Goal: Find contact information: Find contact information

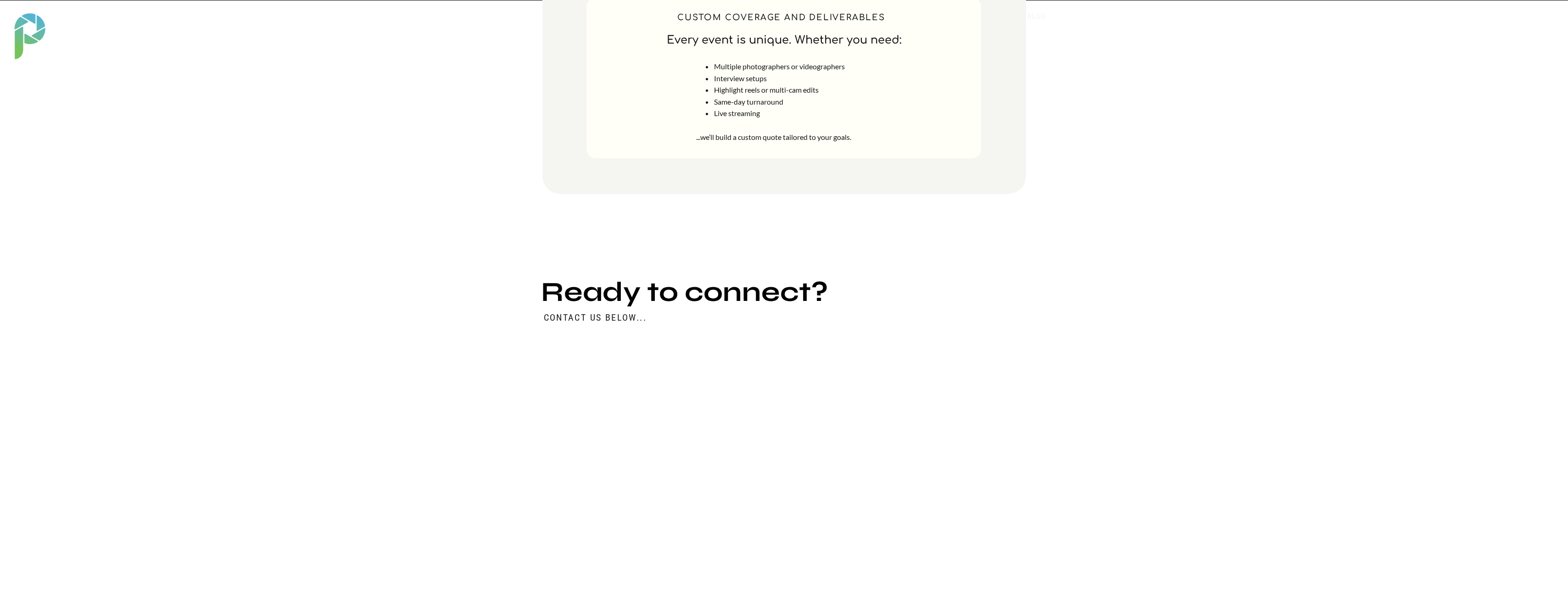
scroll to position [4206, 0]
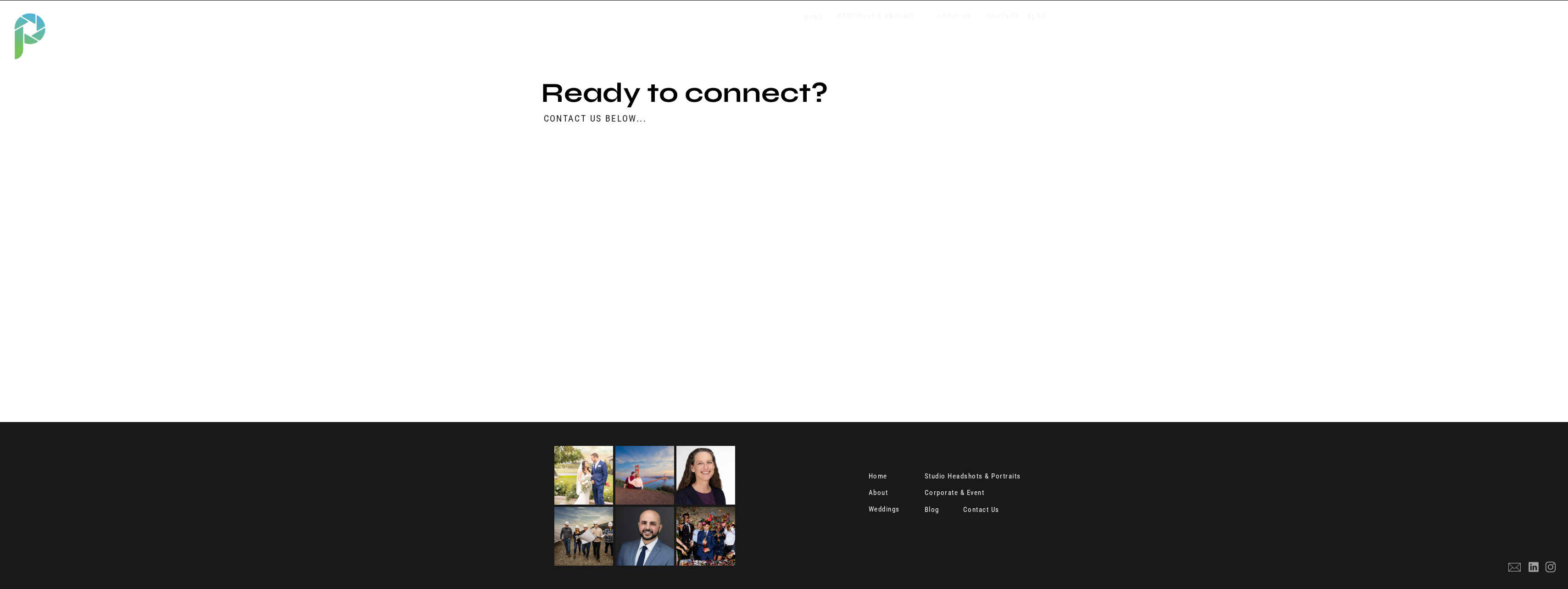
click at [989, 509] on nav "Contact Us" at bounding box center [982, 511] width 38 height 9
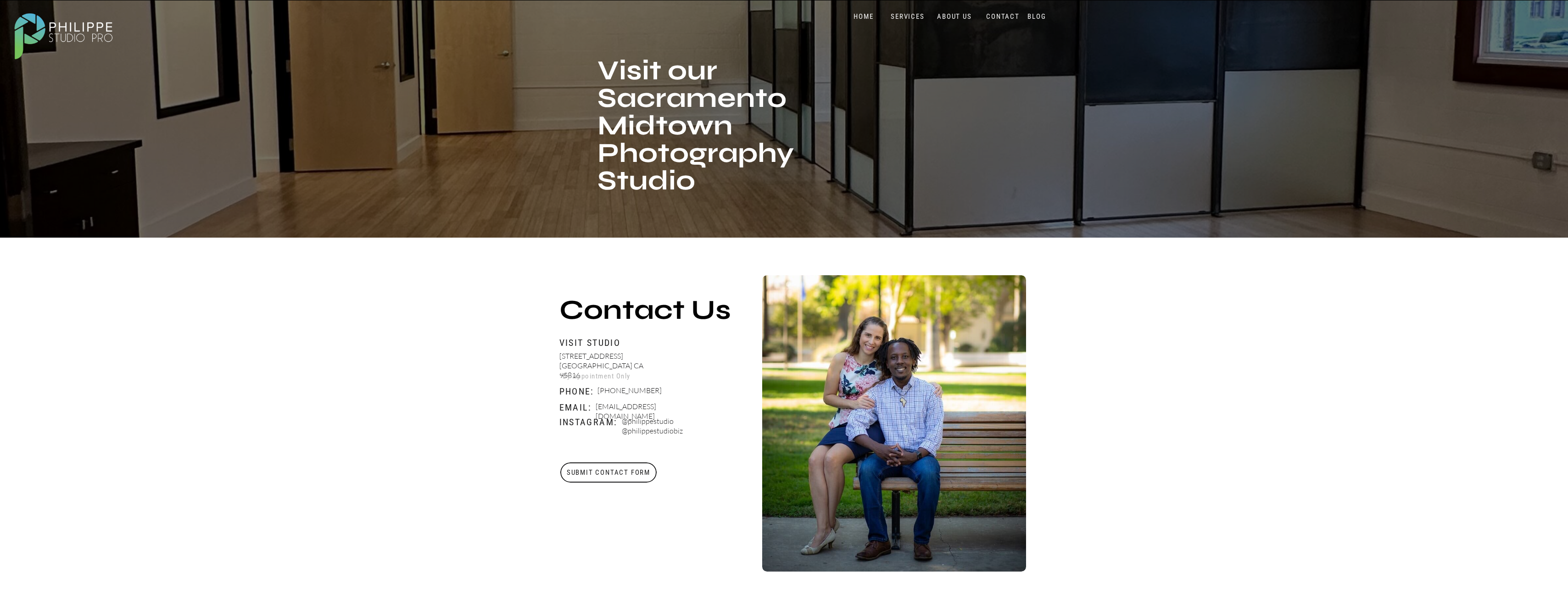
scroll to position [92, 0]
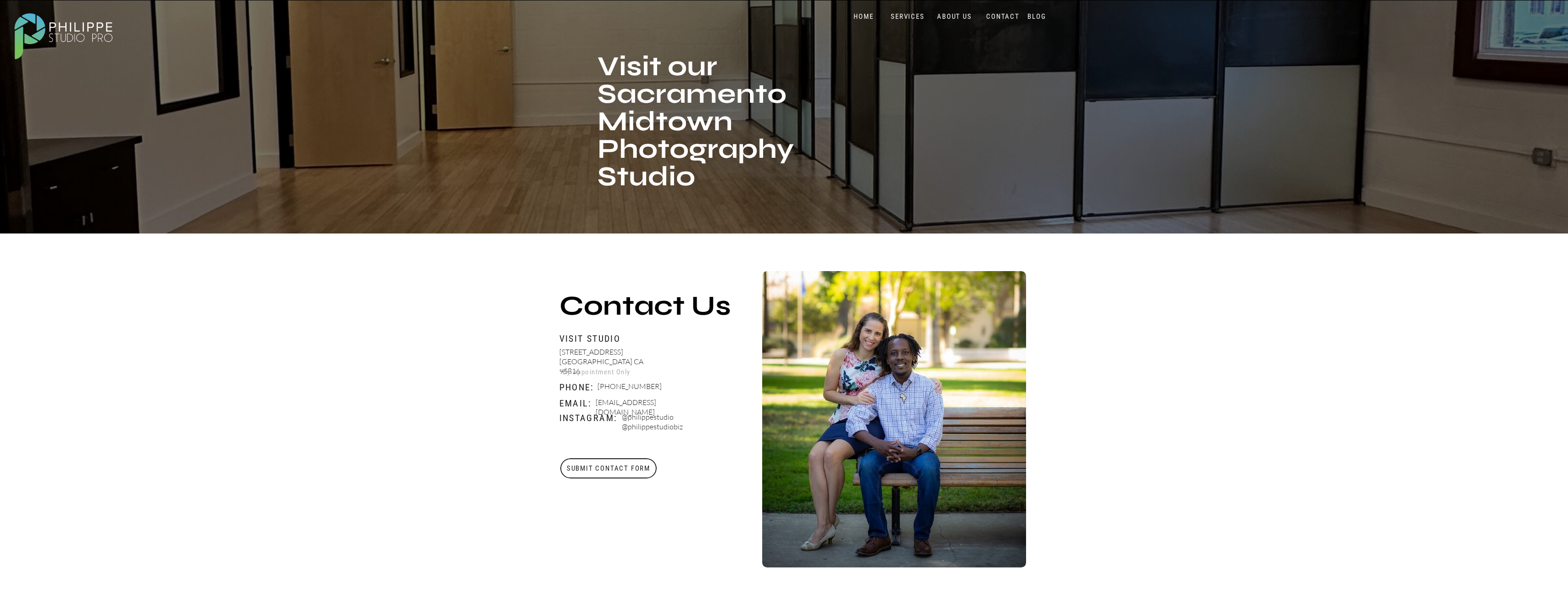
click at [633, 471] on h3 "Submit Contact Form" at bounding box center [609, 468] width 98 height 20
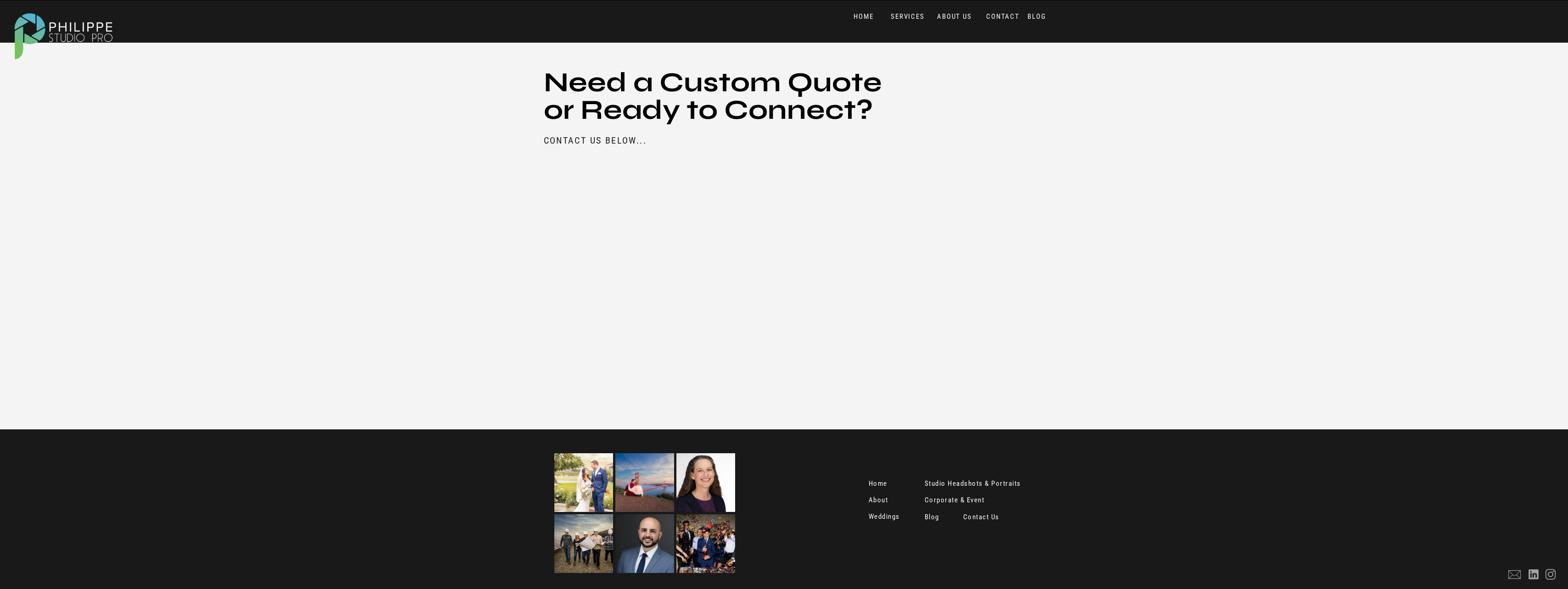
scroll to position [1012, 0]
